Goal: Find specific page/section: Find specific page/section

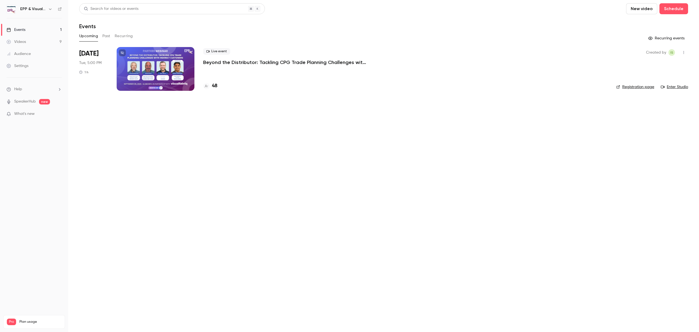
click at [251, 65] on p "Beyond the Distributor: Tackling CPG Trade Planning Challenges with Indirect Cu…" at bounding box center [285, 62] width 164 height 7
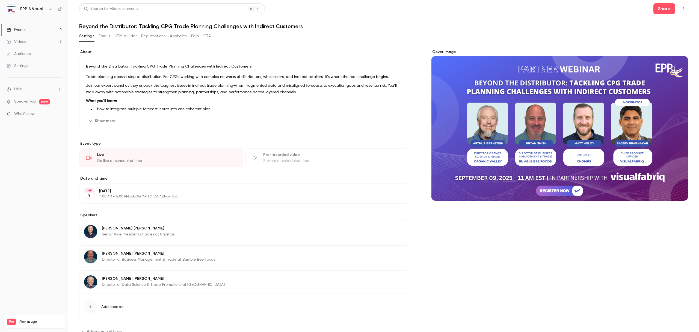
click at [108, 37] on button "Emails" at bounding box center [104, 36] width 11 height 9
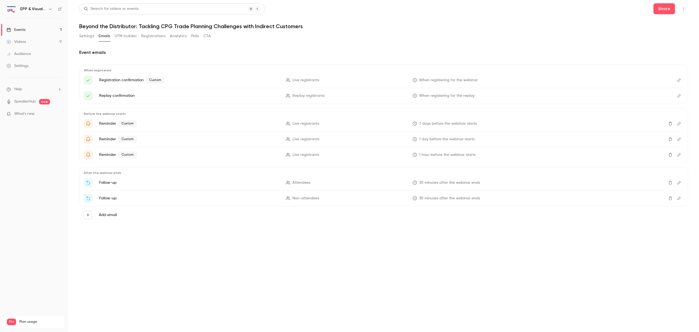
click at [126, 36] on button "UTM builder" at bounding box center [126, 36] width 22 height 9
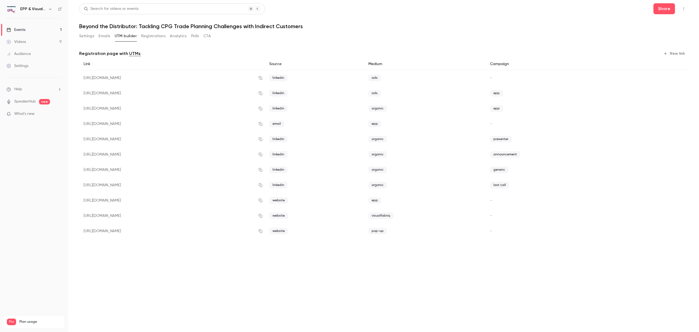
click at [150, 37] on button "Registrations" at bounding box center [153, 36] width 24 height 9
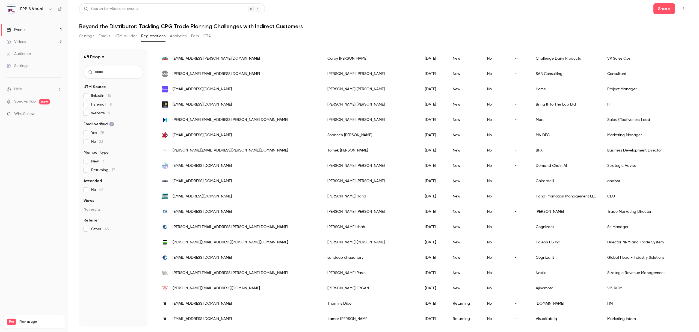
click at [214, 316] on span "iseligsohn@visualfabriq.com" at bounding box center [202, 319] width 59 height 6
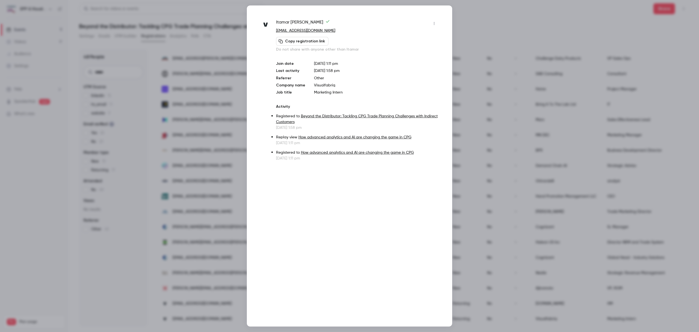
click at [433, 22] on icon "button" at bounding box center [434, 24] width 4 height 4
click at [436, 22] on div at bounding box center [349, 166] width 699 height 332
click at [477, 21] on div at bounding box center [349, 166] width 699 height 332
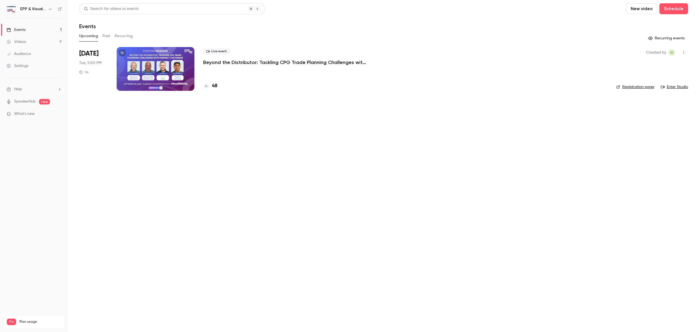
click at [255, 60] on p "Beyond the Distributor: Tackling CPG Trade Planning Challenges with Indirect Cu…" at bounding box center [285, 62] width 164 height 7
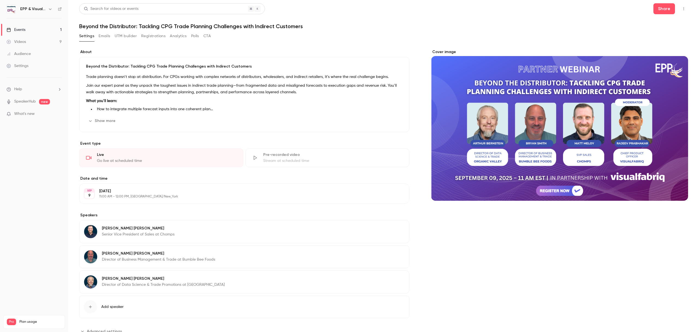
click at [122, 35] on button "UTM builder" at bounding box center [126, 36] width 22 height 9
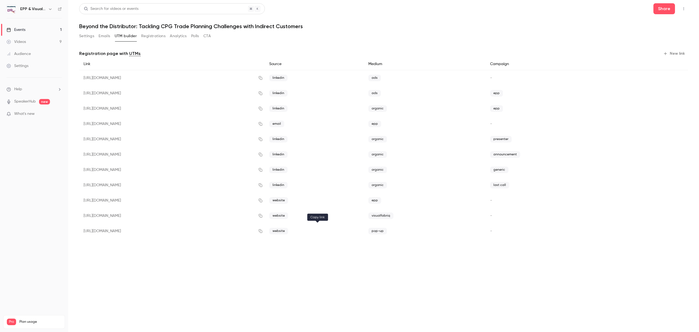
click at [263, 232] on icon "button" at bounding box center [260, 231] width 4 height 4
